Goal: Information Seeking & Learning: Learn about a topic

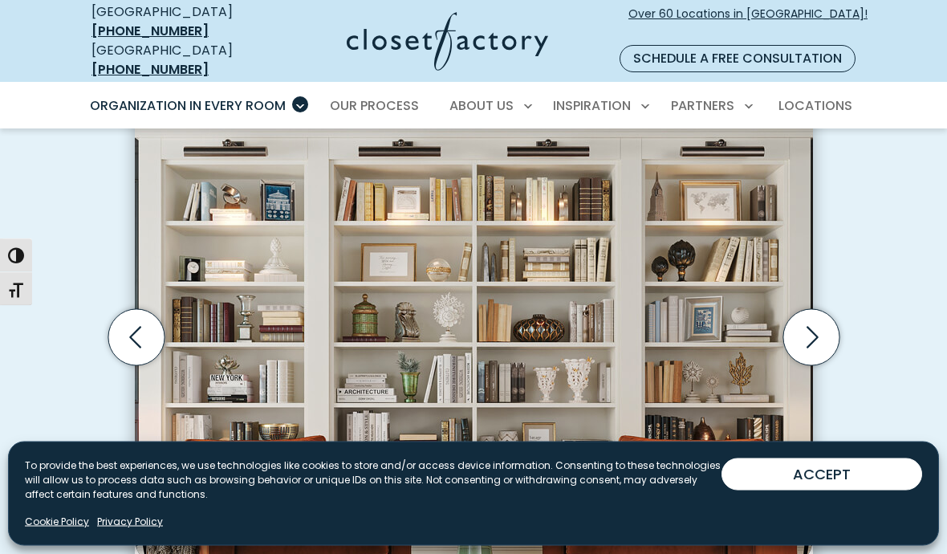
scroll to position [496, 0]
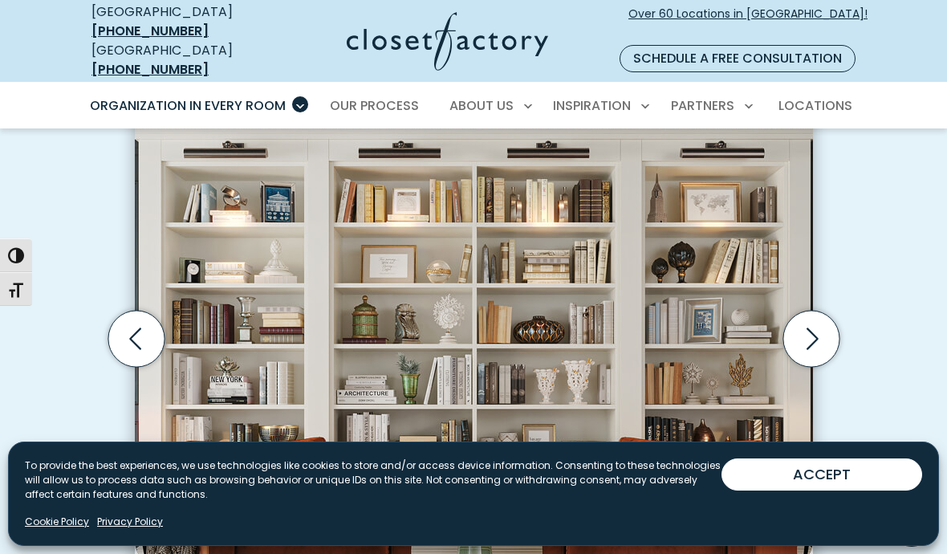
click at [798, 334] on icon "Next slide" at bounding box center [811, 339] width 56 height 56
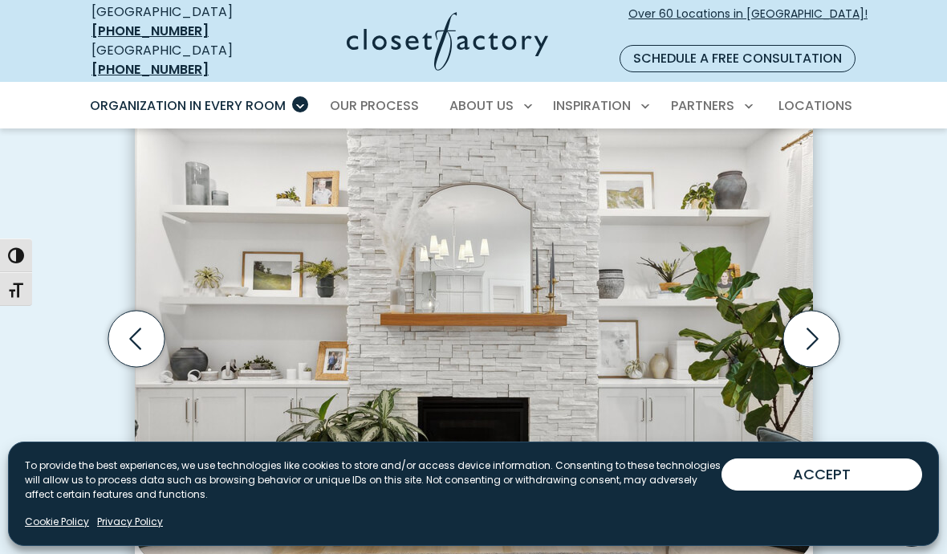
click at [823, 311] on icon "Next slide" at bounding box center [811, 339] width 56 height 56
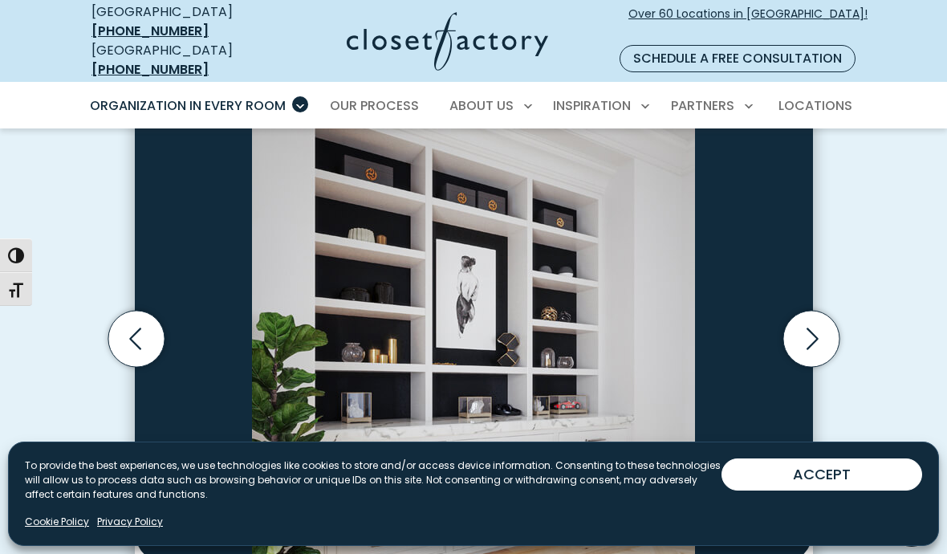
click at [821, 313] on icon "Next slide" at bounding box center [811, 339] width 56 height 56
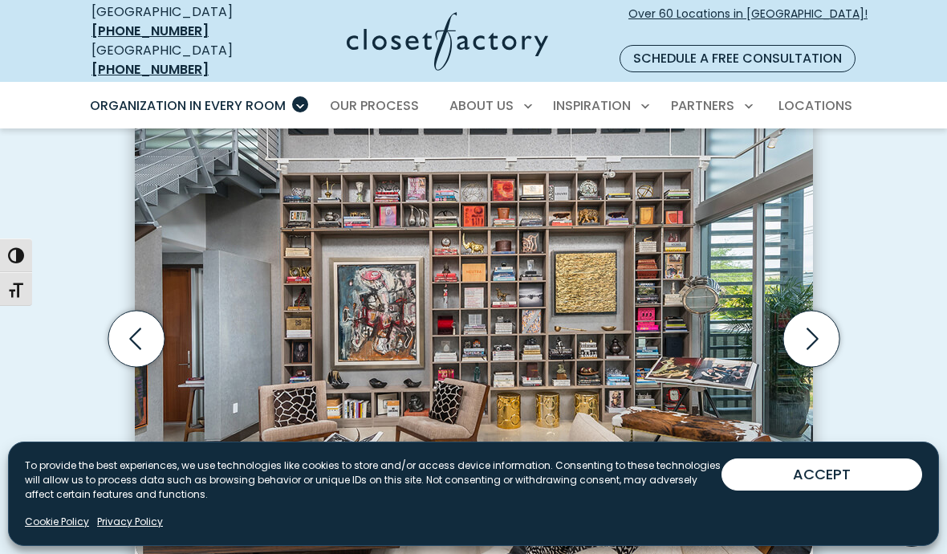
click at [807, 328] on icon "Next slide" at bounding box center [811, 339] width 56 height 56
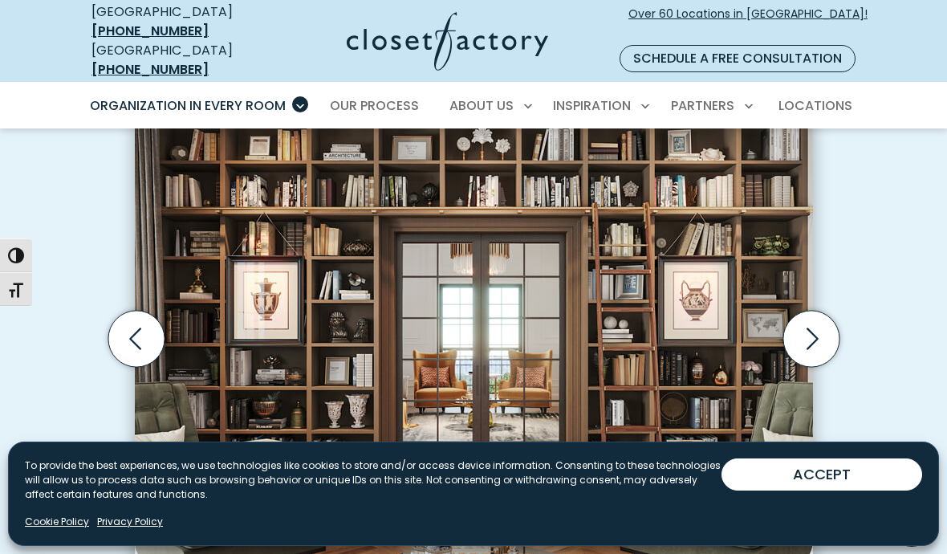
click at [811, 328] on icon "Next slide" at bounding box center [811, 339] width 56 height 56
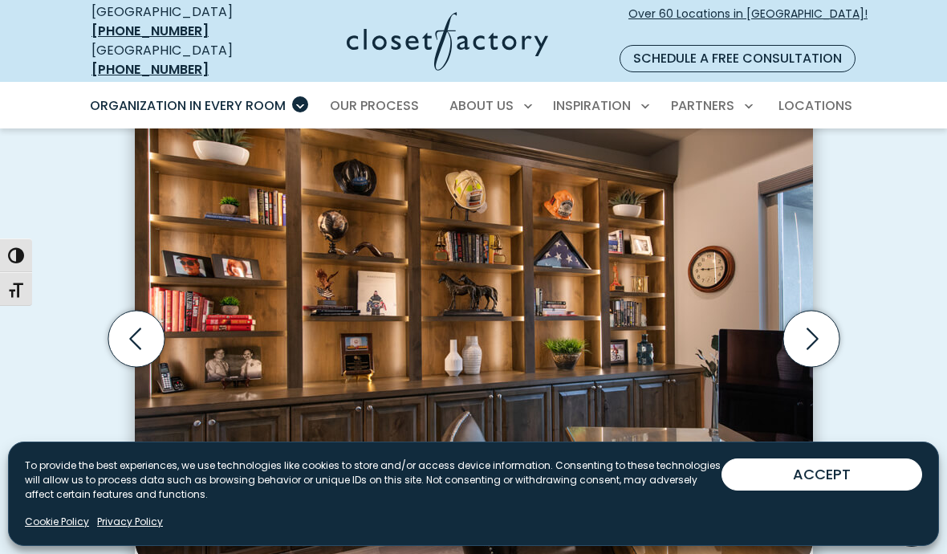
click at [807, 322] on icon "Next slide" at bounding box center [811, 339] width 56 height 56
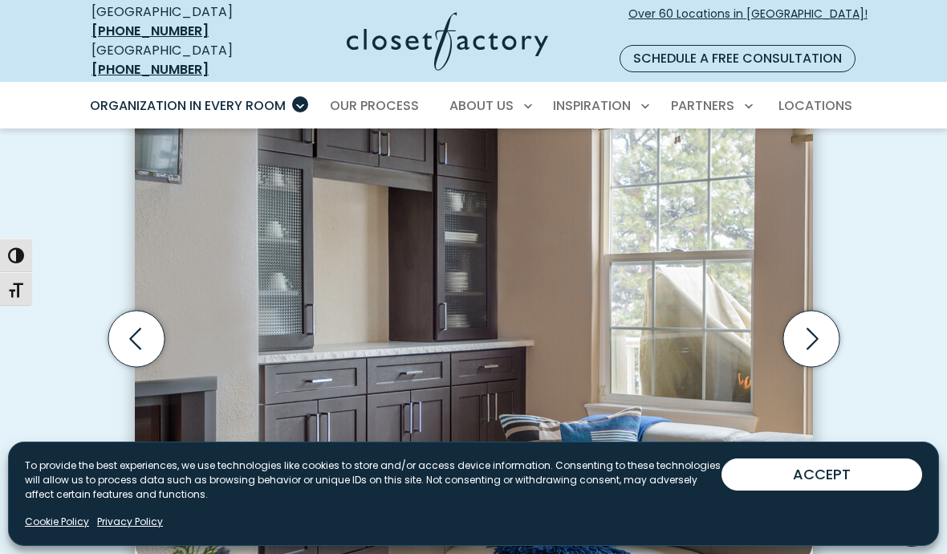
click at [809, 316] on icon "Next slide" at bounding box center [811, 339] width 56 height 56
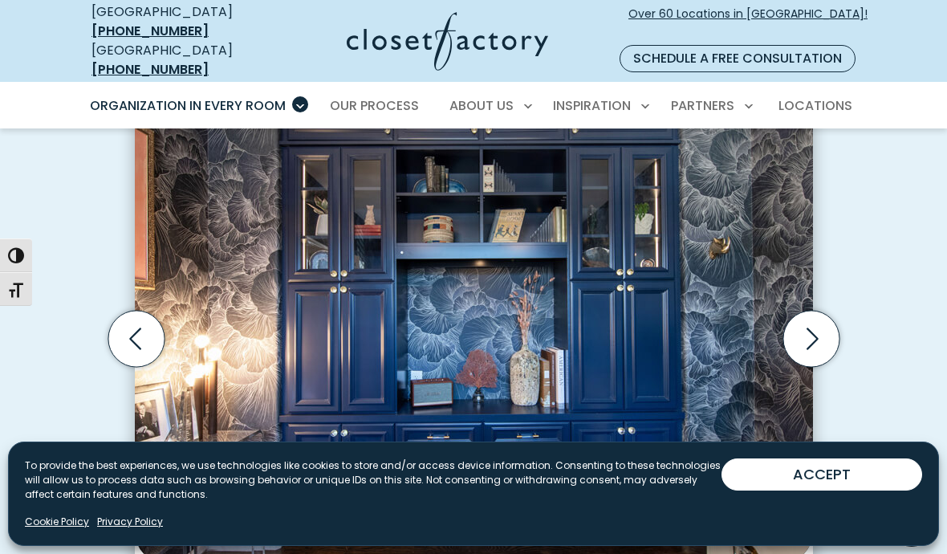
click at [823, 315] on icon "Next slide" at bounding box center [811, 339] width 56 height 56
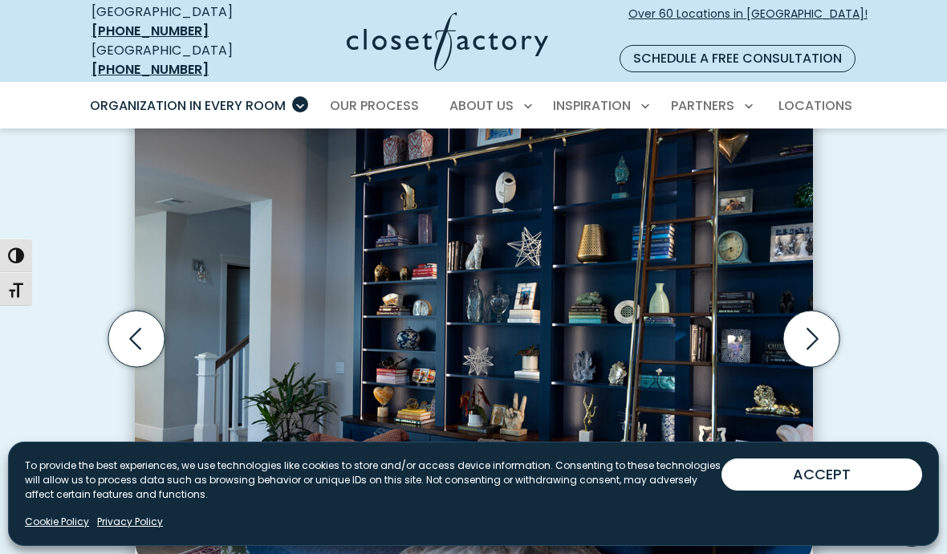
click at [809, 317] on icon "Next slide" at bounding box center [811, 339] width 56 height 56
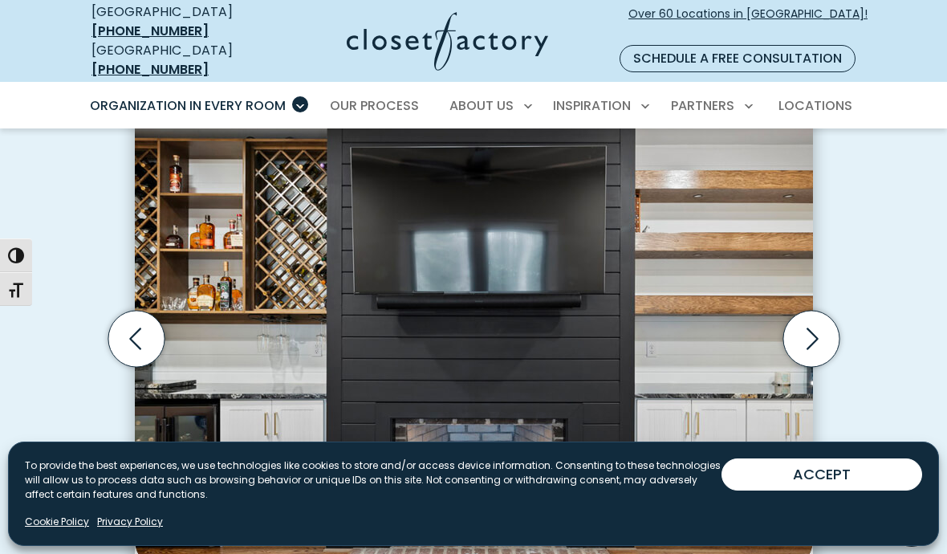
click at [814, 317] on icon "Next slide" at bounding box center [811, 339] width 56 height 56
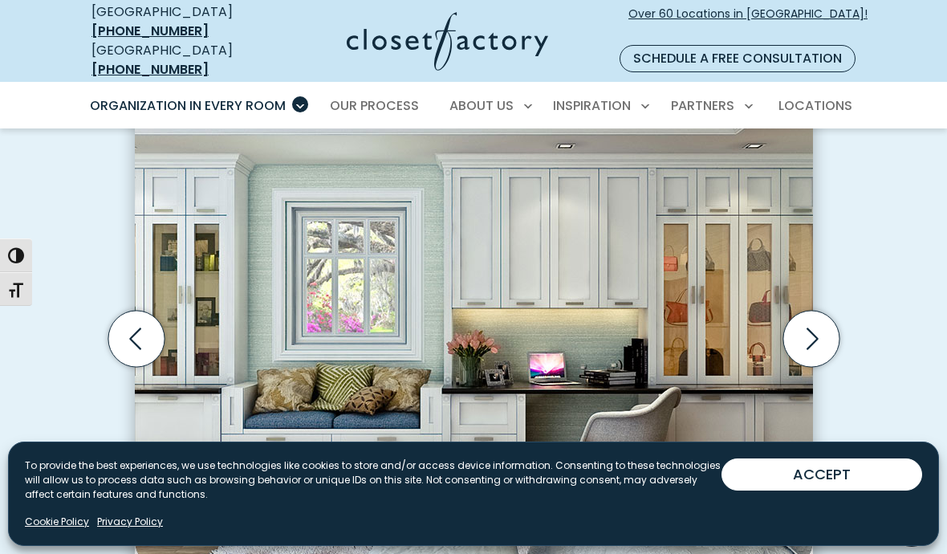
click at [808, 316] on icon "Next slide" at bounding box center [811, 339] width 56 height 56
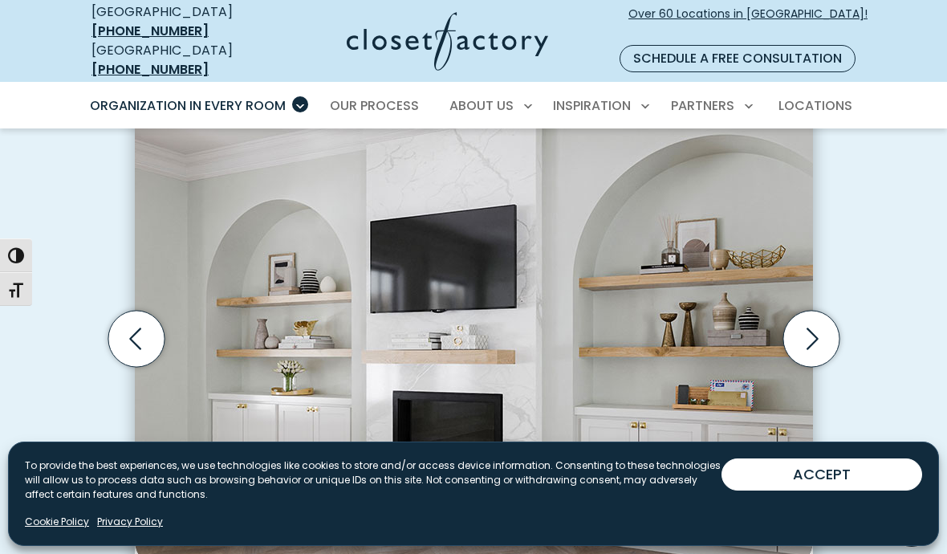
click at [810, 320] on icon "Next slide" at bounding box center [811, 339] width 56 height 56
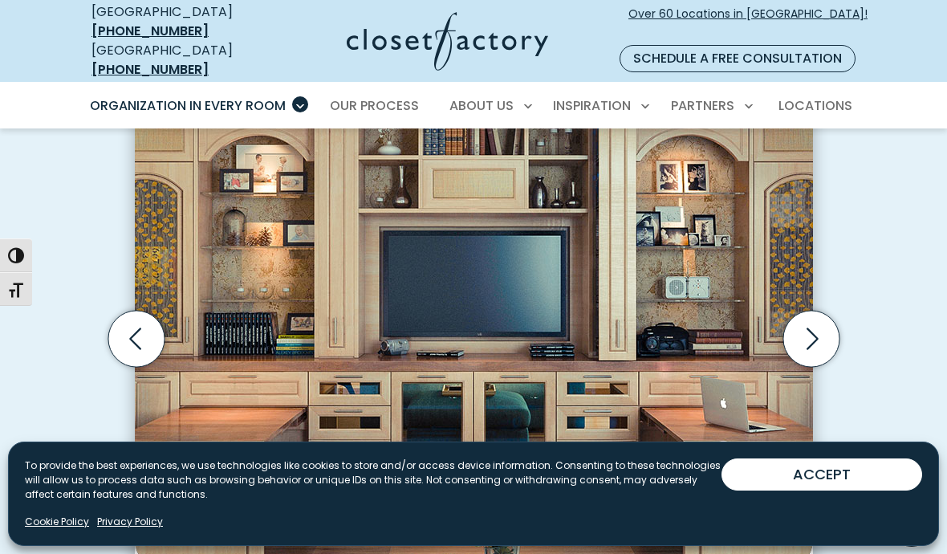
click at [811, 311] on icon "Next slide" at bounding box center [811, 339] width 56 height 56
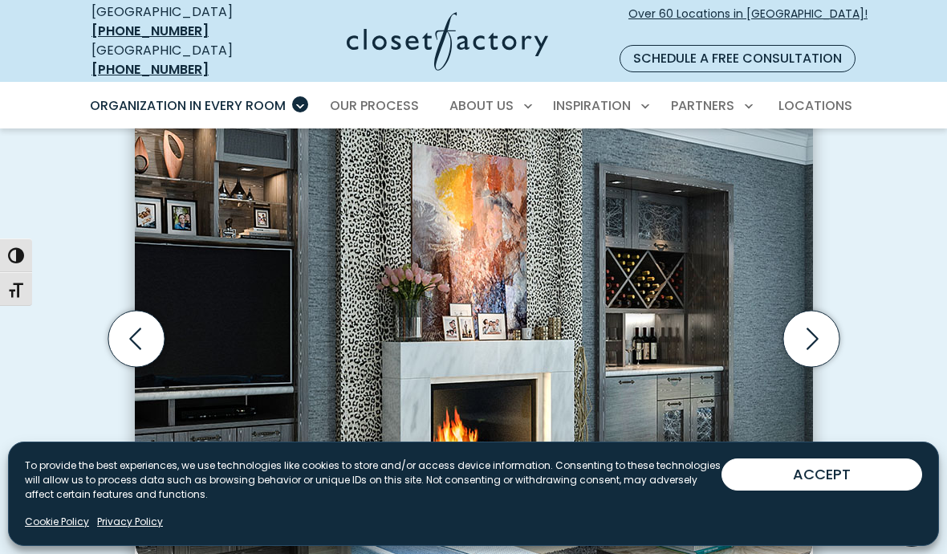
click at [813, 328] on icon "Next slide" at bounding box center [813, 339] width 12 height 22
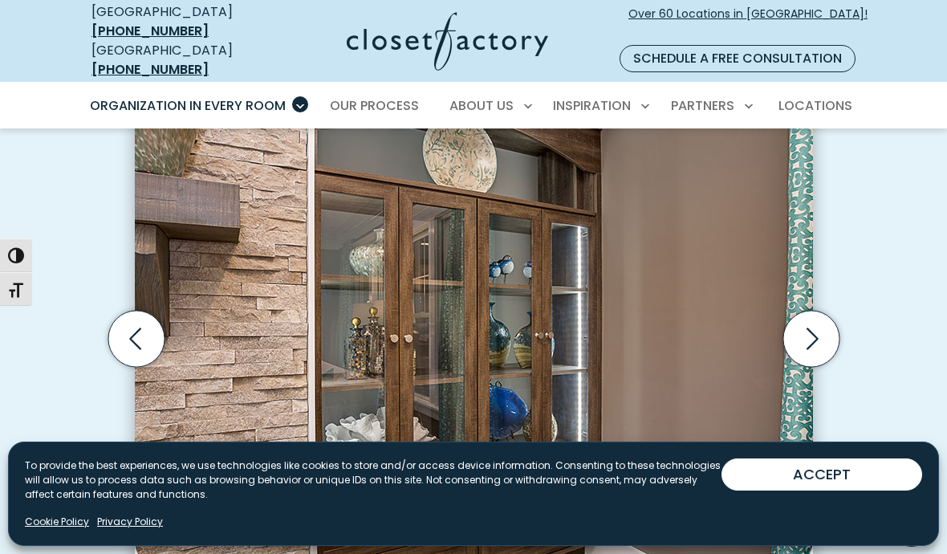
click at [143, 335] on icon "Previous slide" at bounding box center [136, 339] width 56 height 56
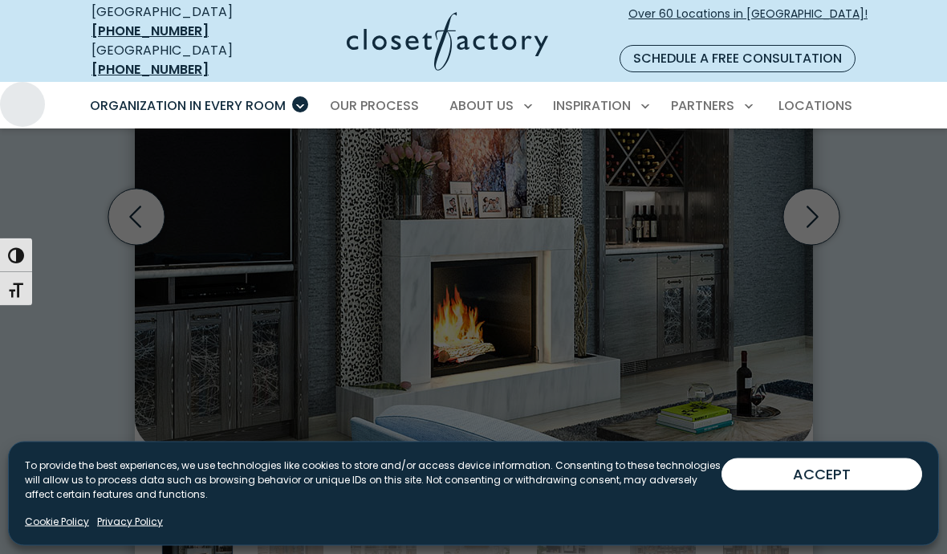
scroll to position [618, 0]
click at [862, 491] on button "ACCEPT" at bounding box center [822, 474] width 201 height 32
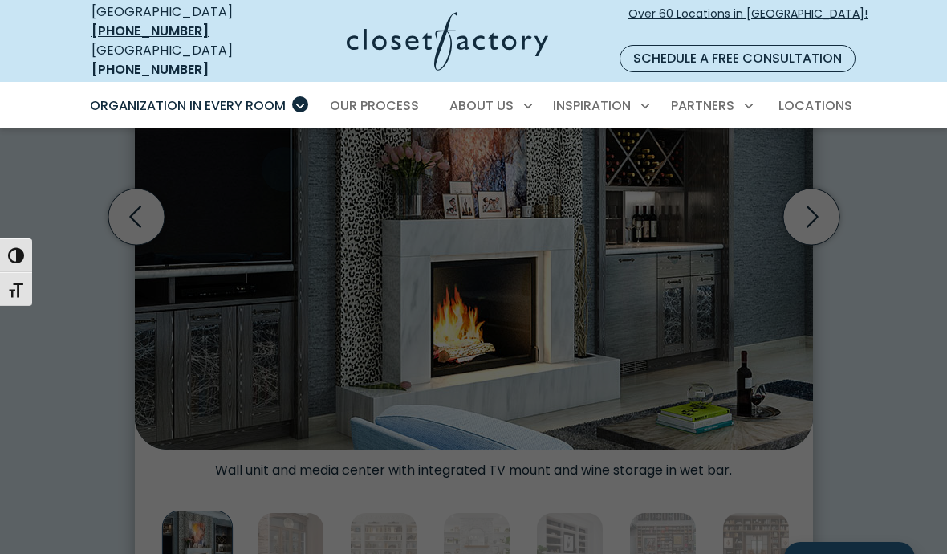
click at [218, 511] on span "Pantry & Wine Storage" at bounding box center [171, 519] width 144 height 16
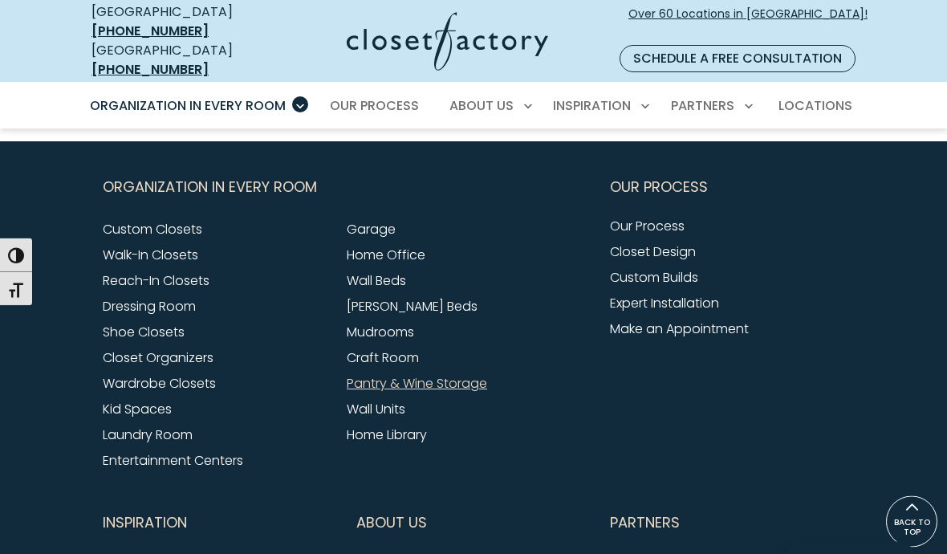
scroll to position [5110, 0]
click at [158, 451] on link "Entertainment Centers" at bounding box center [173, 460] width 141 height 18
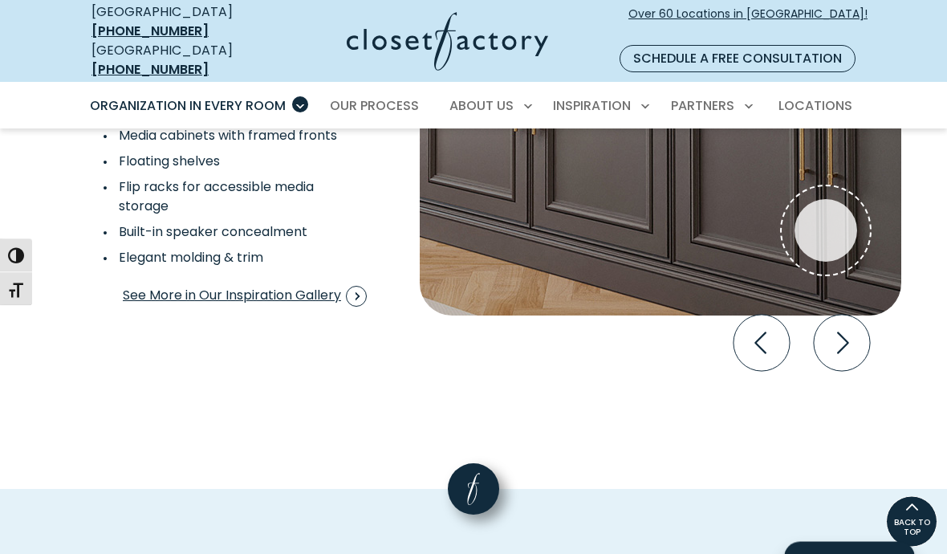
scroll to position [3038, 0]
